Goal: Task Accomplishment & Management: Manage account settings

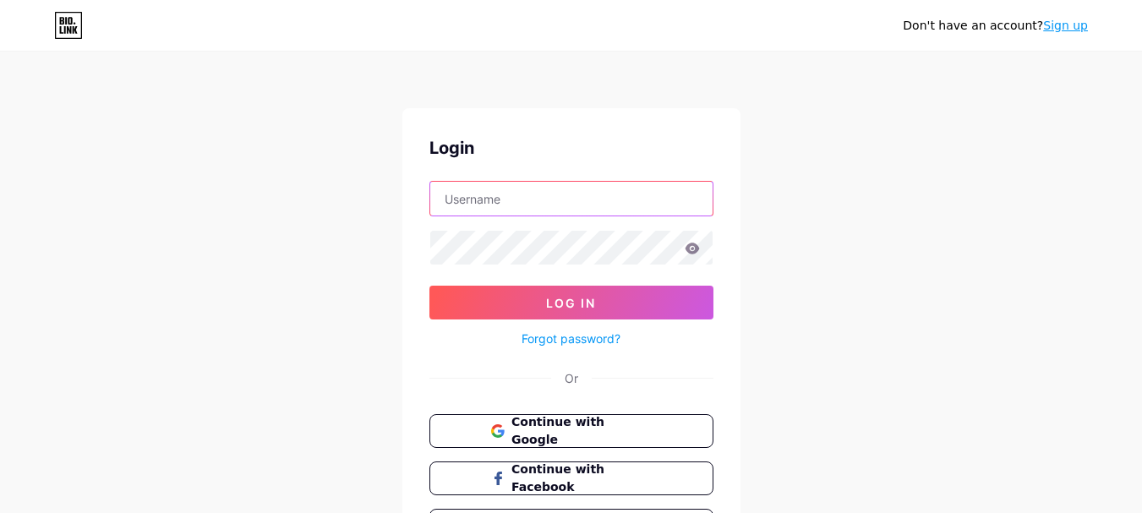
type input "[EMAIL_ADDRESS][DOMAIN_NAME]"
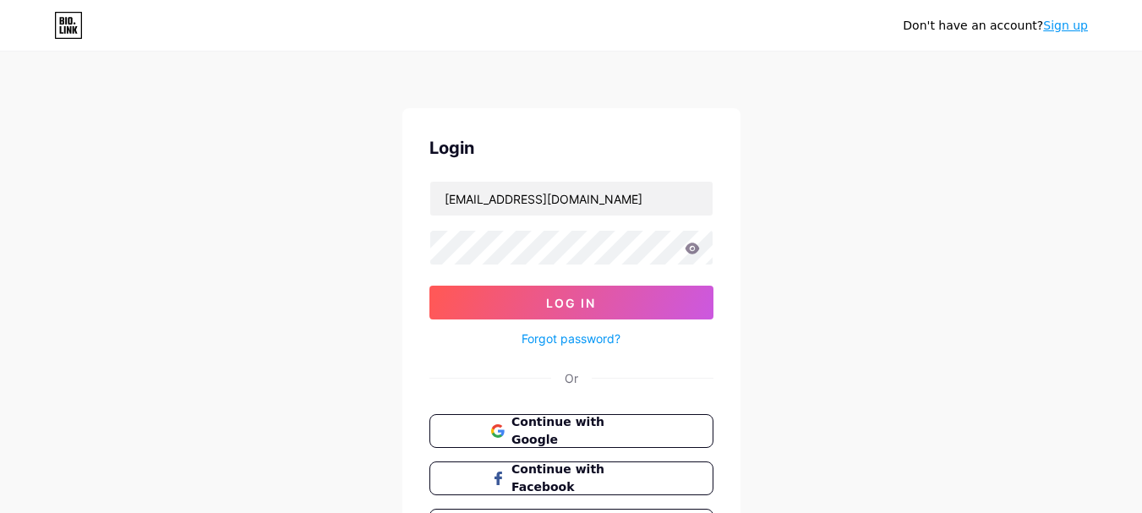
click at [687, 253] on icon at bounding box center [692, 249] width 15 height 12
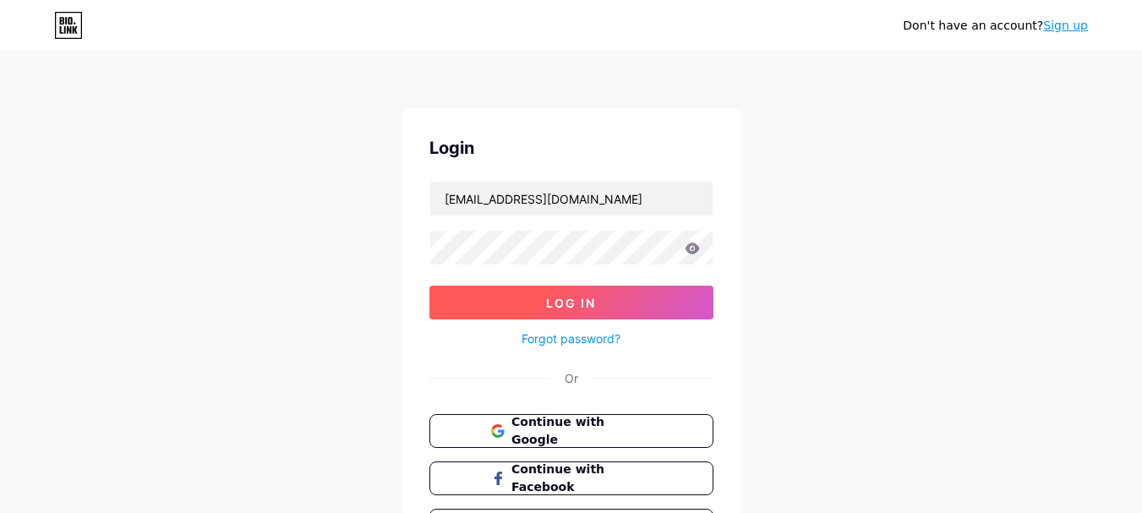
click at [636, 292] on button "Log In" at bounding box center [571, 303] width 284 height 34
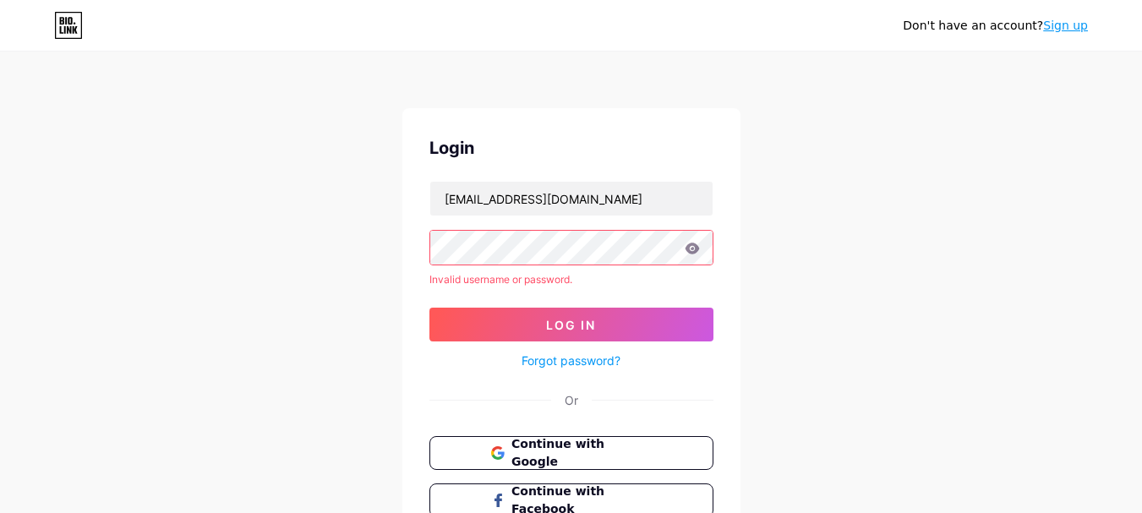
click at [693, 250] on icon at bounding box center [692, 249] width 15 height 12
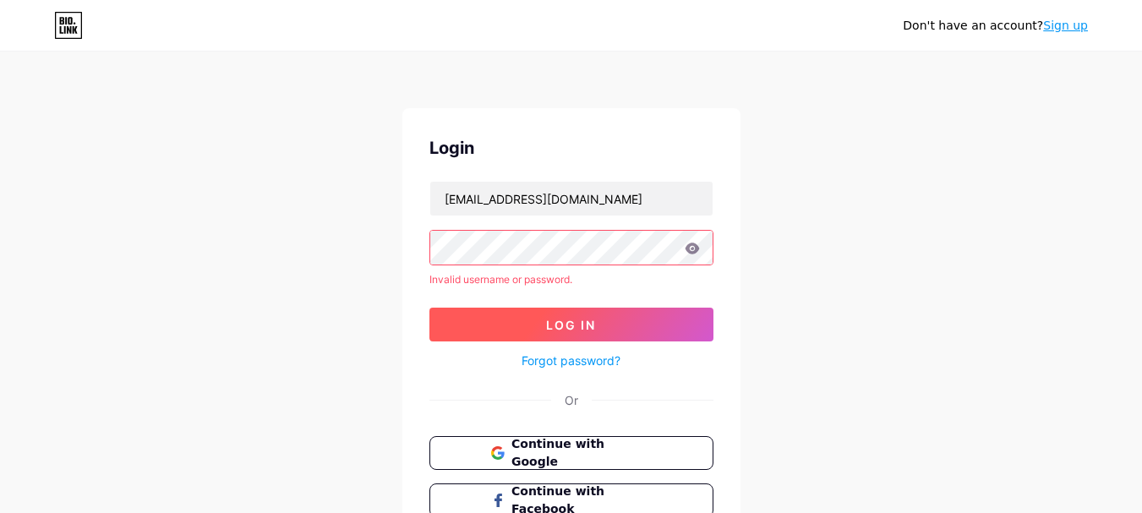
click at [606, 322] on button "Log In" at bounding box center [571, 325] width 284 height 34
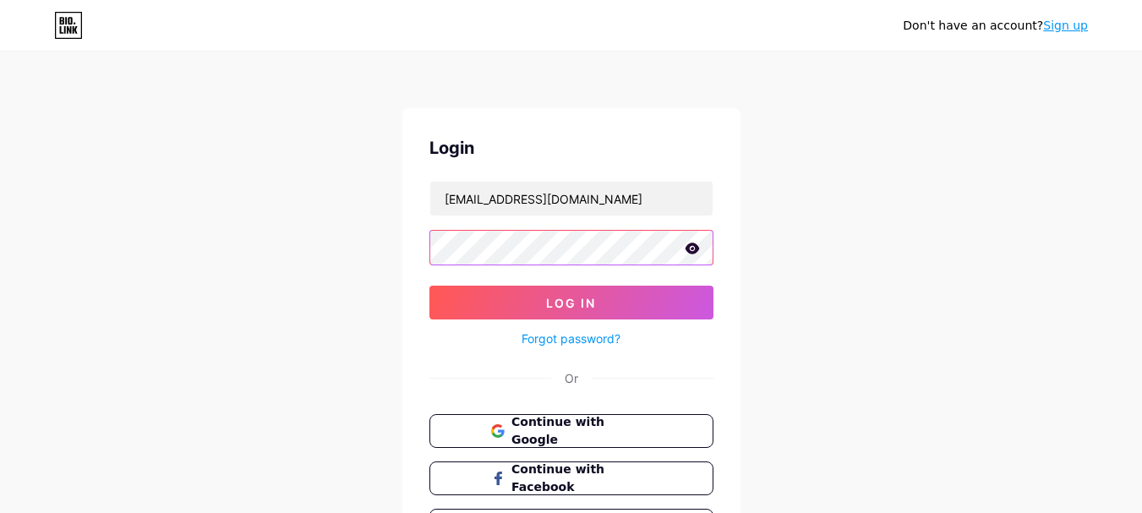
click at [429, 286] on button "Log In" at bounding box center [571, 303] width 284 height 34
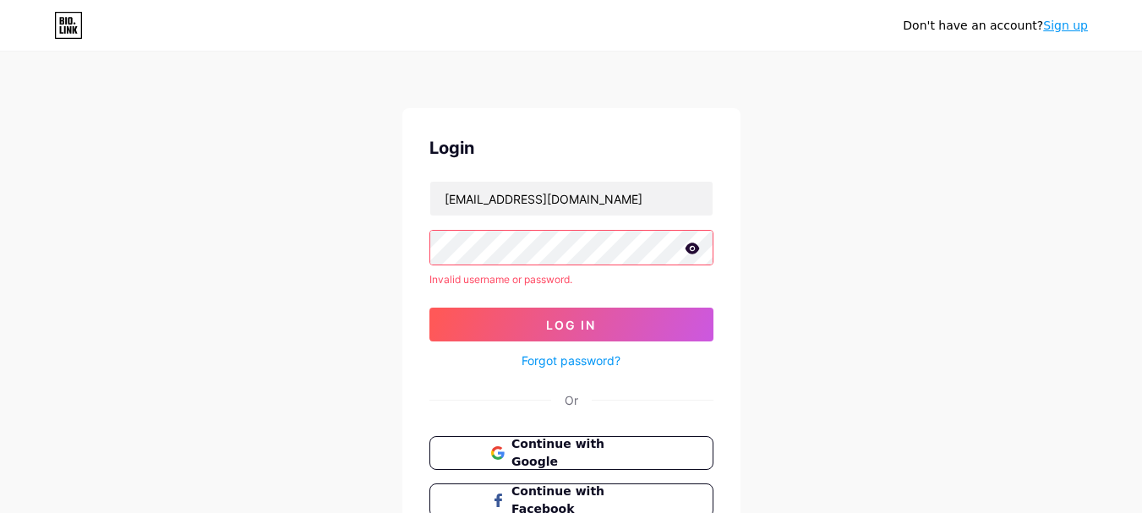
click at [688, 248] on icon at bounding box center [692, 248] width 14 height 11
